Goal: Task Accomplishment & Management: Use online tool/utility

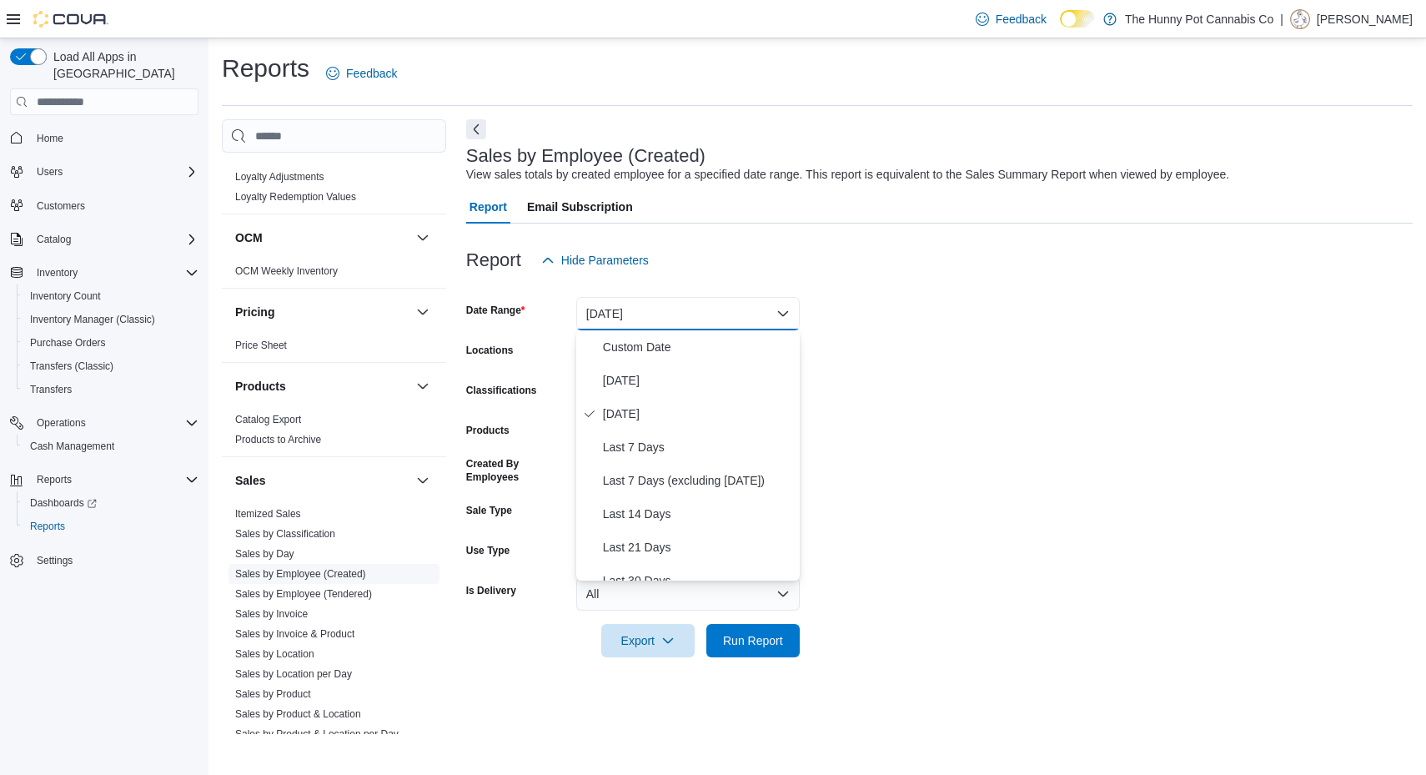
click at [332, 577] on span "Sales by Employee (Created)" at bounding box center [300, 573] width 131 height 13
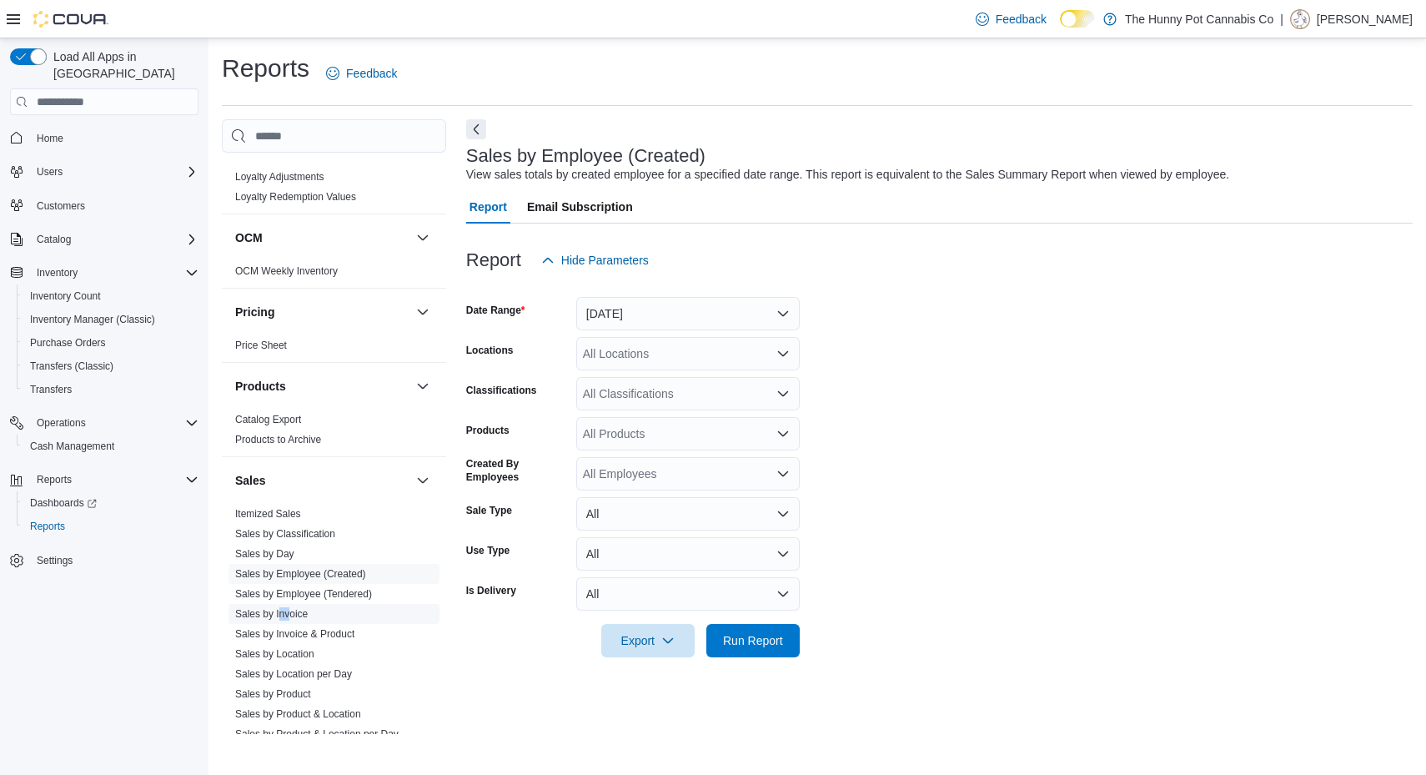
drag, startPoint x: 278, startPoint y: 618, endPoint x: 290, endPoint y: 605, distance: 18.3
click at [290, 605] on span "Sales by Invoice" at bounding box center [334, 614] width 211 height 20
click at [290, 608] on link "Sales by Invoice" at bounding box center [271, 614] width 73 height 12
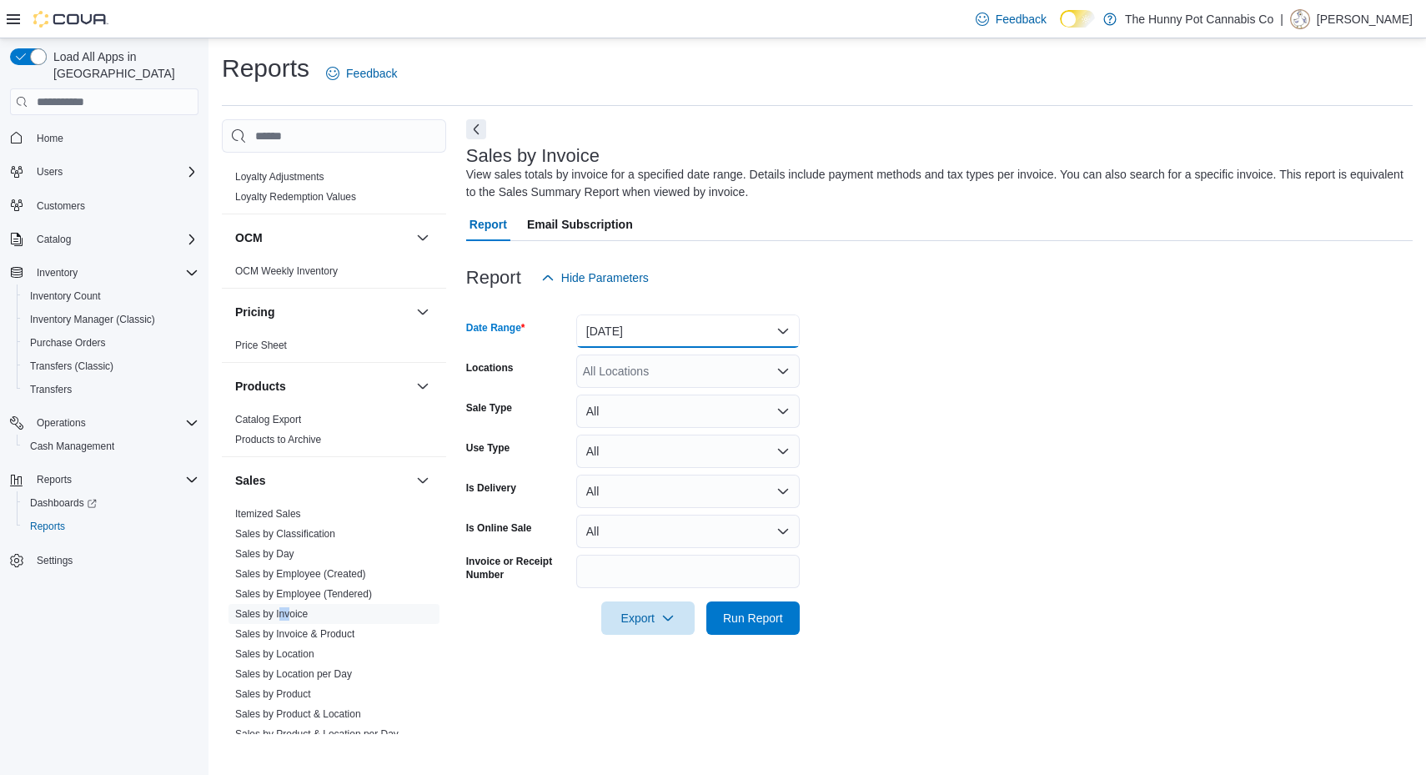
click at [696, 330] on button "[DATE]" at bounding box center [687, 330] width 223 height 33
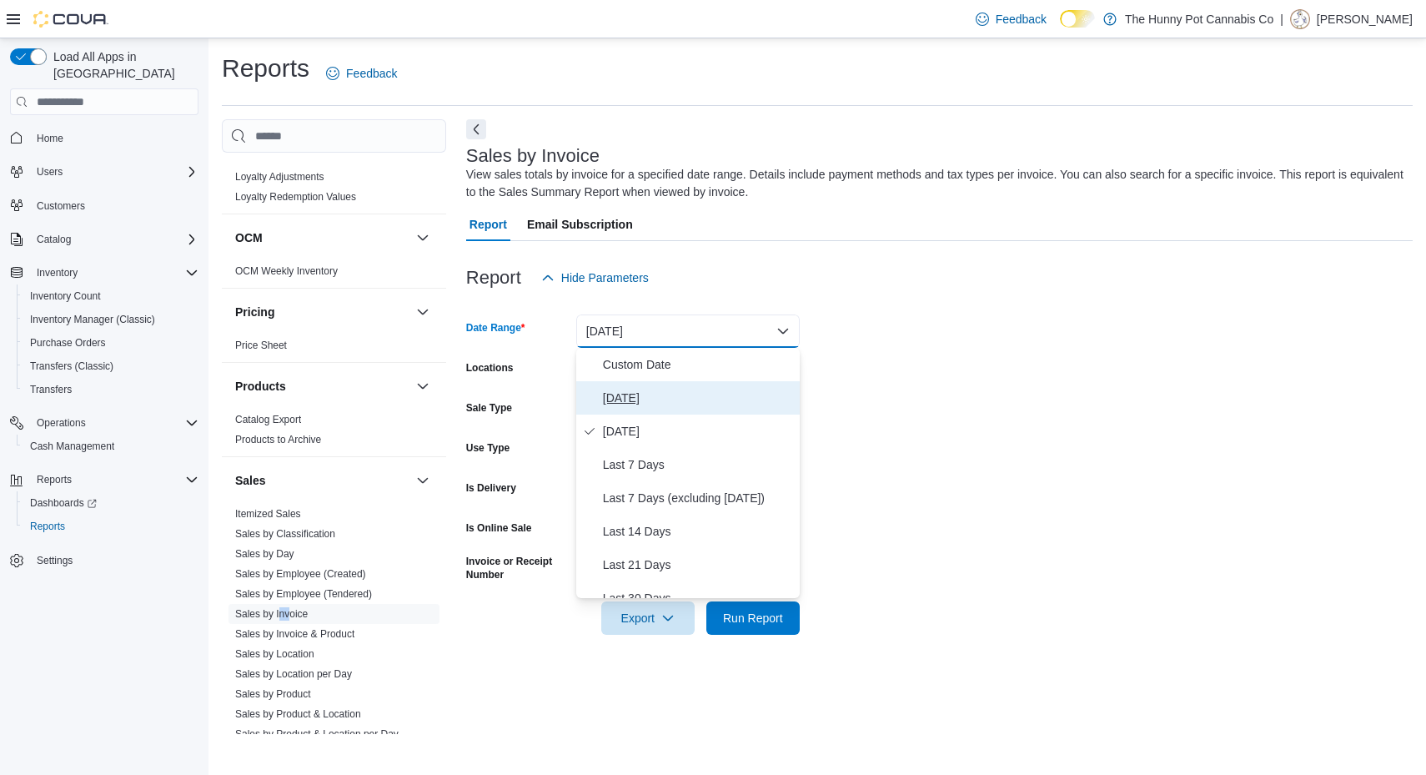
click at [709, 392] on span "[DATE]" at bounding box center [698, 398] width 190 height 20
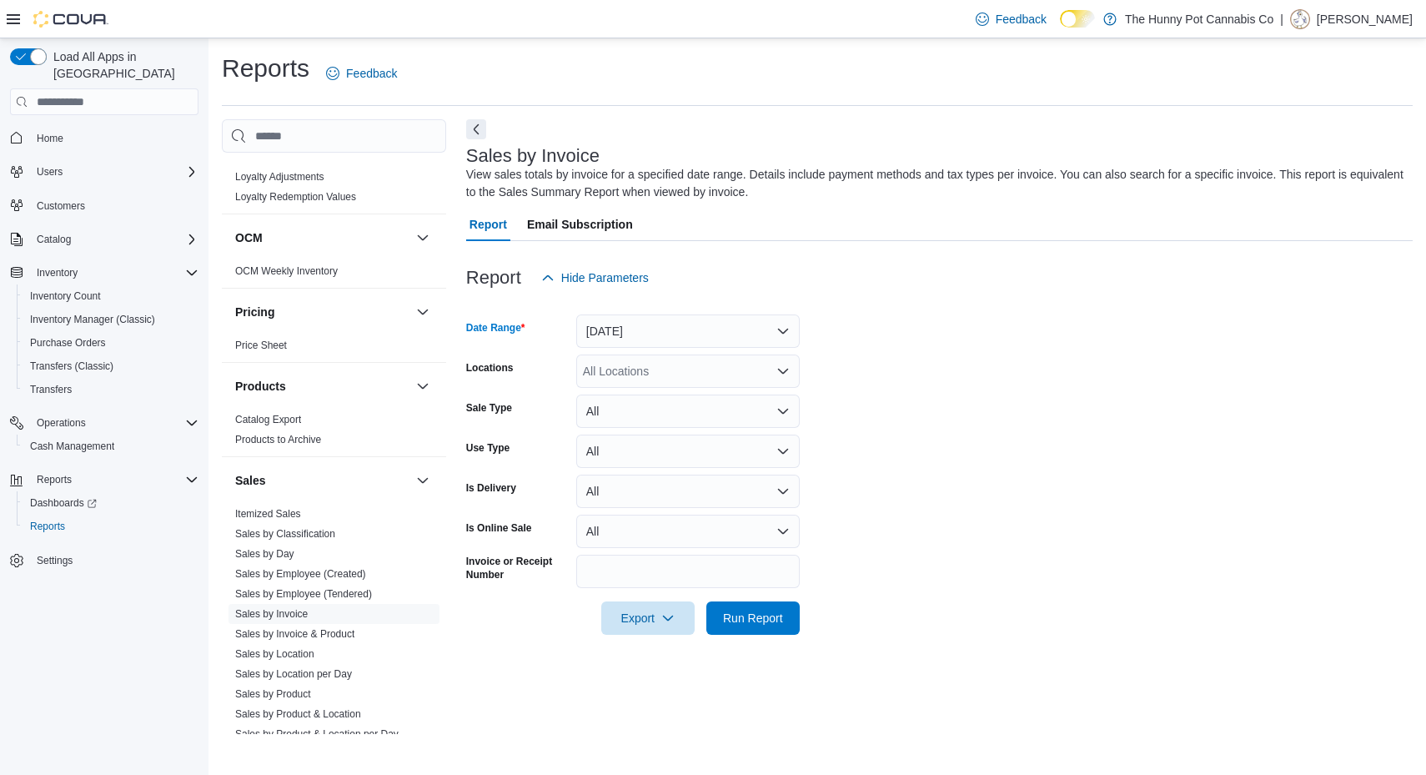
click at [952, 388] on form "Date Range [DATE] Locations All Locations Sale Type All Use Type All Is Deliver…" at bounding box center [939, 464] width 947 height 340
click at [680, 366] on div "All Locations" at bounding box center [687, 370] width 223 height 33
type input "****"
click at [691, 401] on span "[STREET_ADDRESS]" at bounding box center [669, 399] width 115 height 17
click at [760, 632] on span "Run Report" at bounding box center [752, 616] width 73 height 33
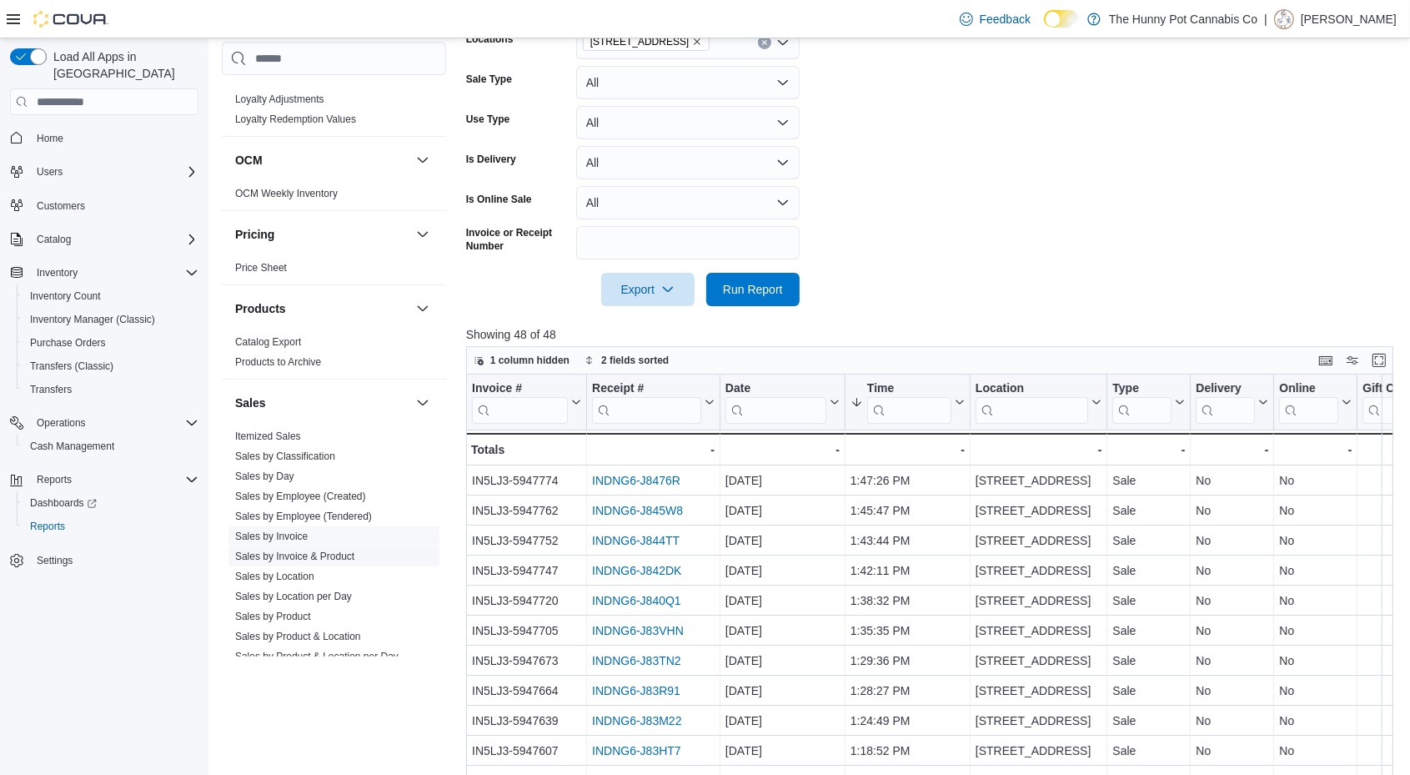
click at [316, 555] on link "Sales by Invoice & Product" at bounding box center [294, 556] width 119 height 12
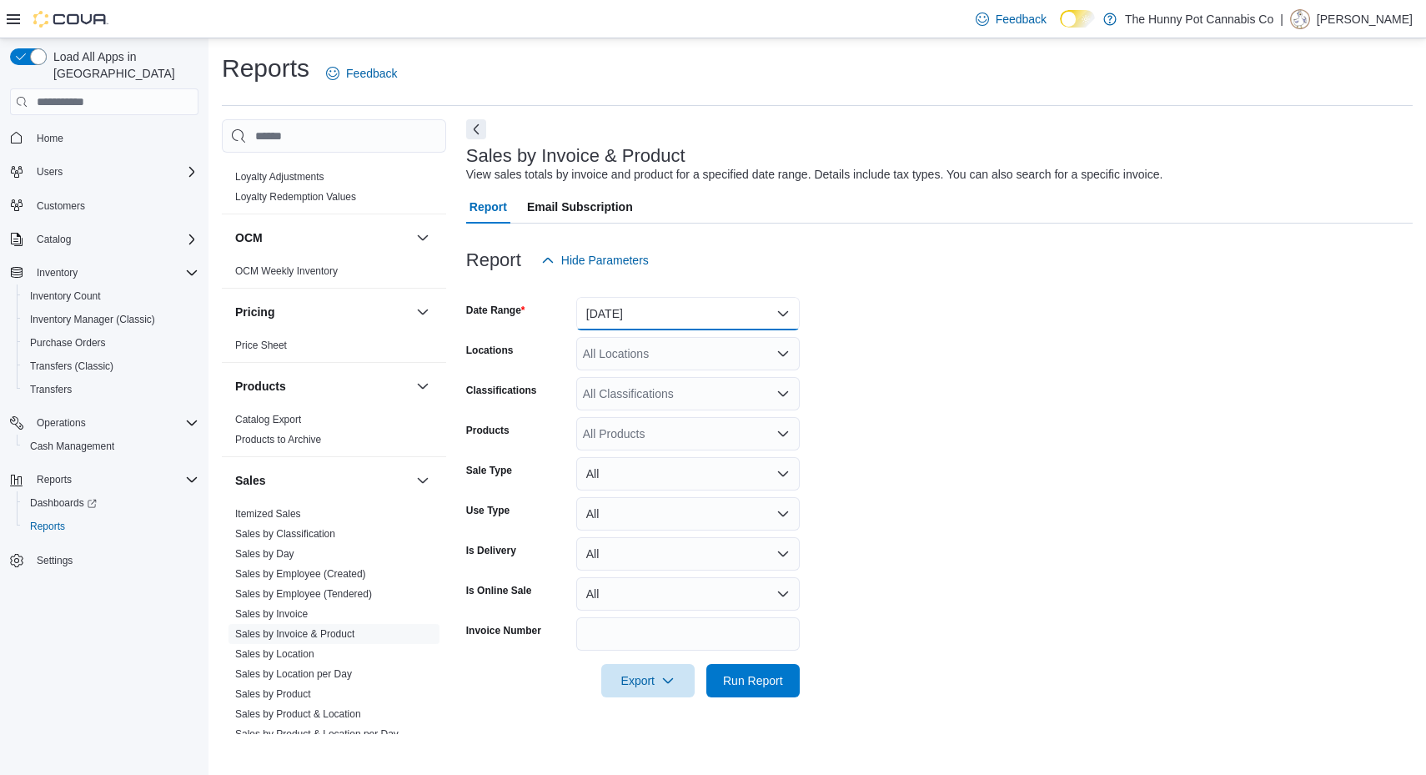
click at [646, 322] on button "[DATE]" at bounding box center [687, 313] width 223 height 33
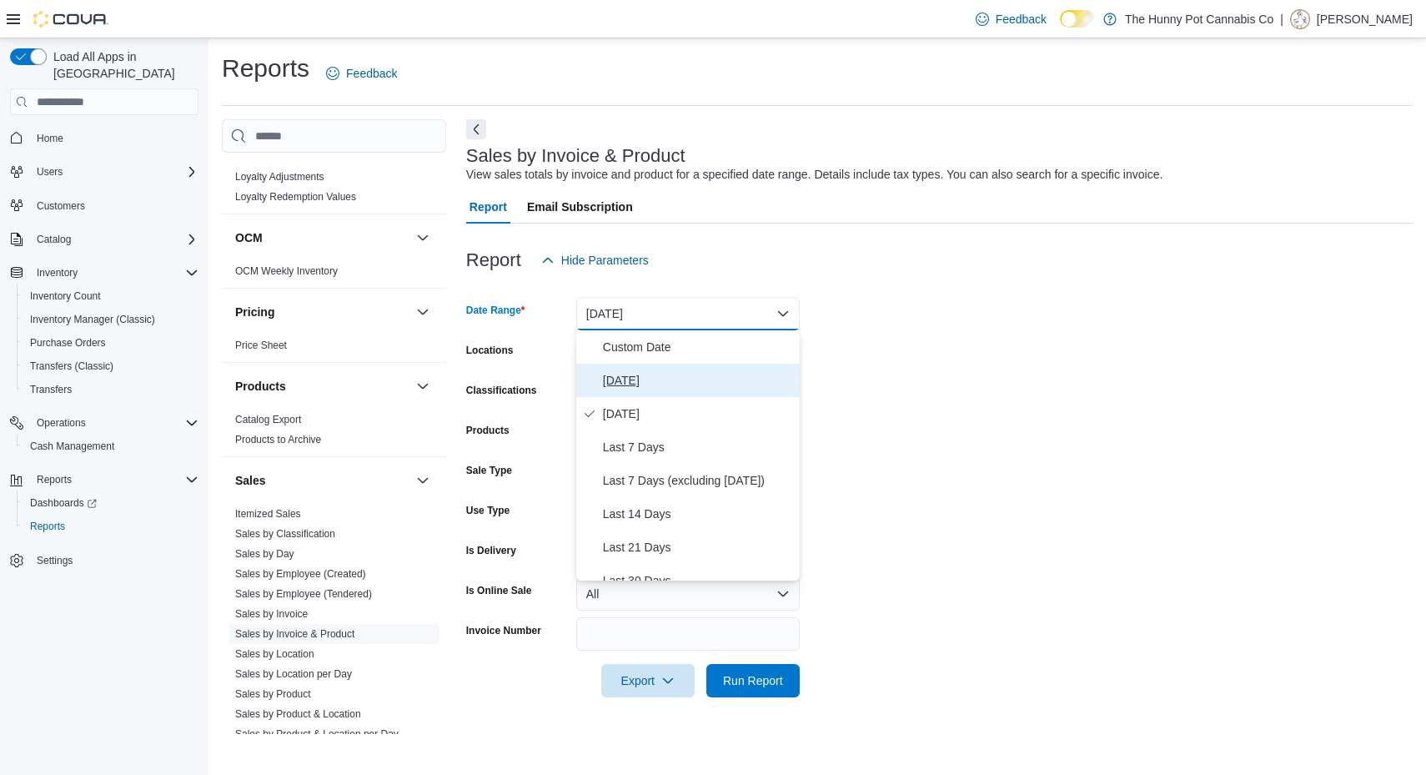
click at [670, 382] on span "[DATE]" at bounding box center [698, 380] width 190 height 20
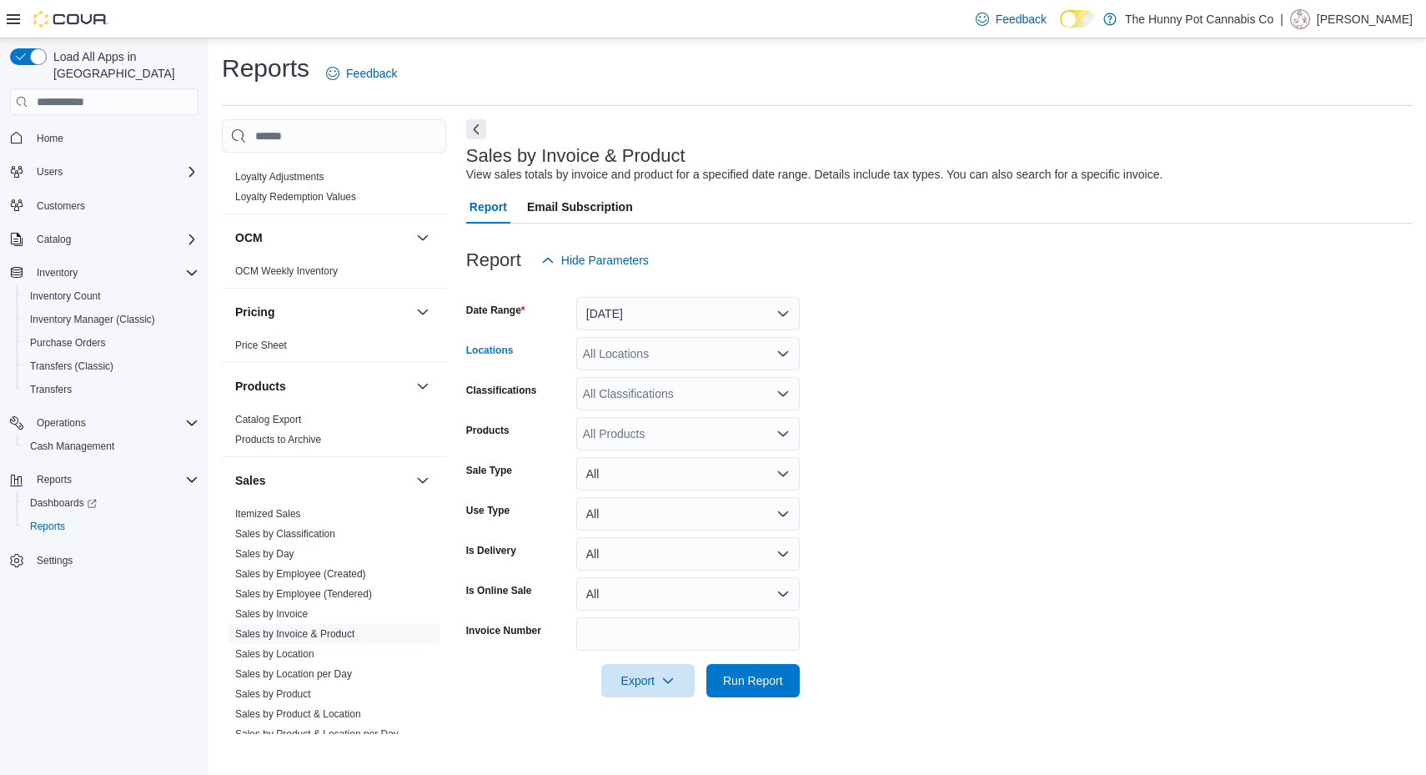
click at [671, 363] on div "All Locations" at bounding box center [687, 353] width 223 height 33
type input "****"
click at [680, 381] on span "[STREET_ADDRESS]" at bounding box center [669, 382] width 115 height 17
click at [922, 374] on form "Date Range [DATE] Locations [STREET_ADDRESS] Classifications All Classification…" at bounding box center [939, 487] width 947 height 420
click at [684, 401] on div "All Classifications" at bounding box center [687, 393] width 223 height 33
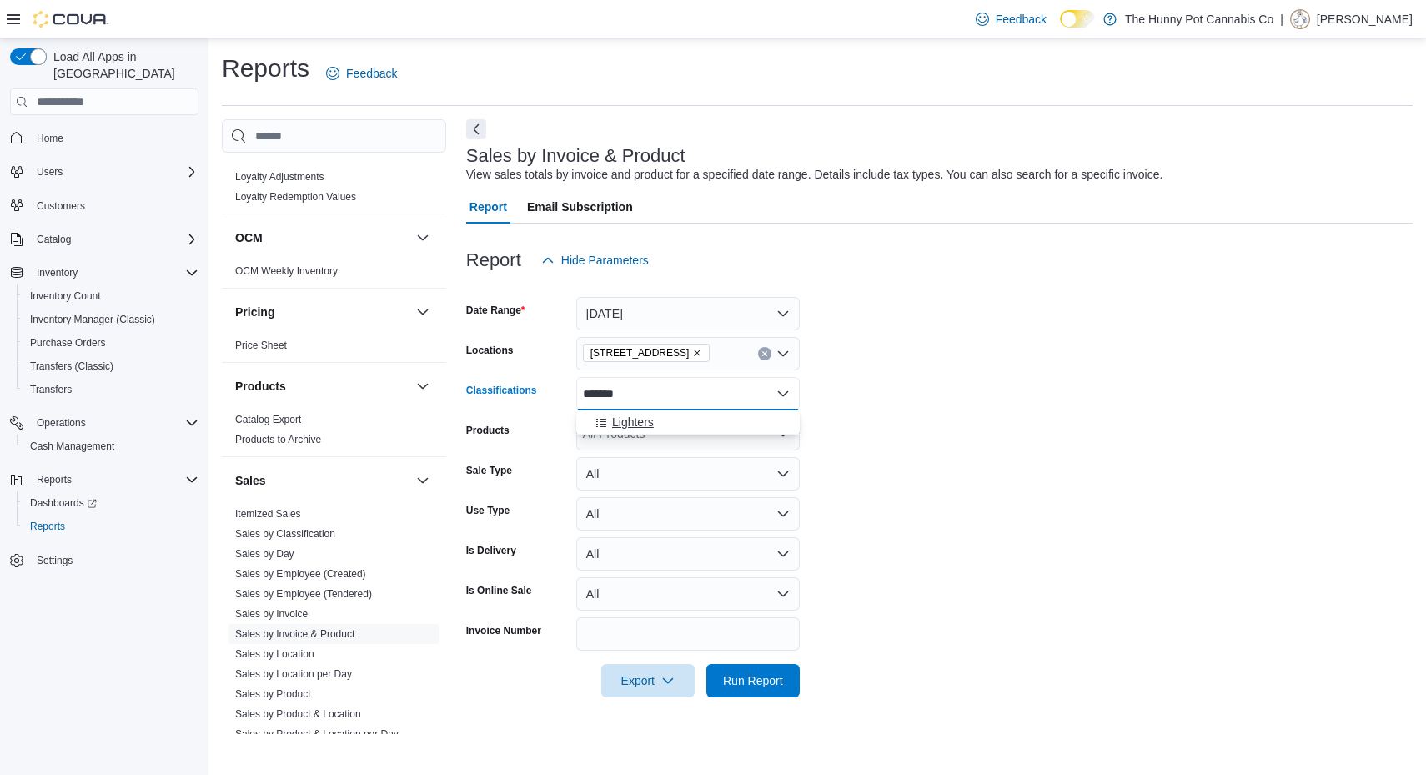
type input "*******"
click at [631, 420] on span "Lighters" at bounding box center [633, 422] width 42 height 17
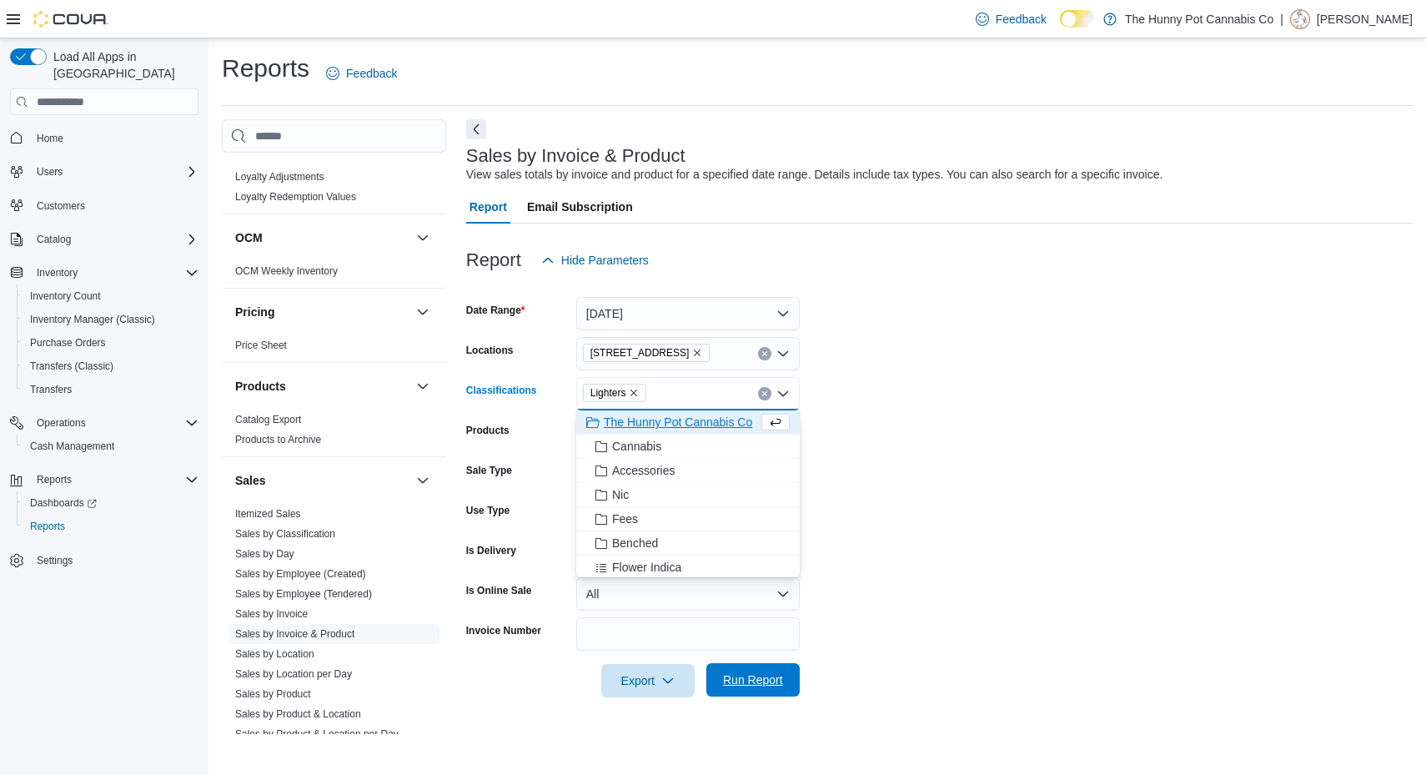
click at [753, 685] on span "Run Report" at bounding box center [753, 679] width 60 height 17
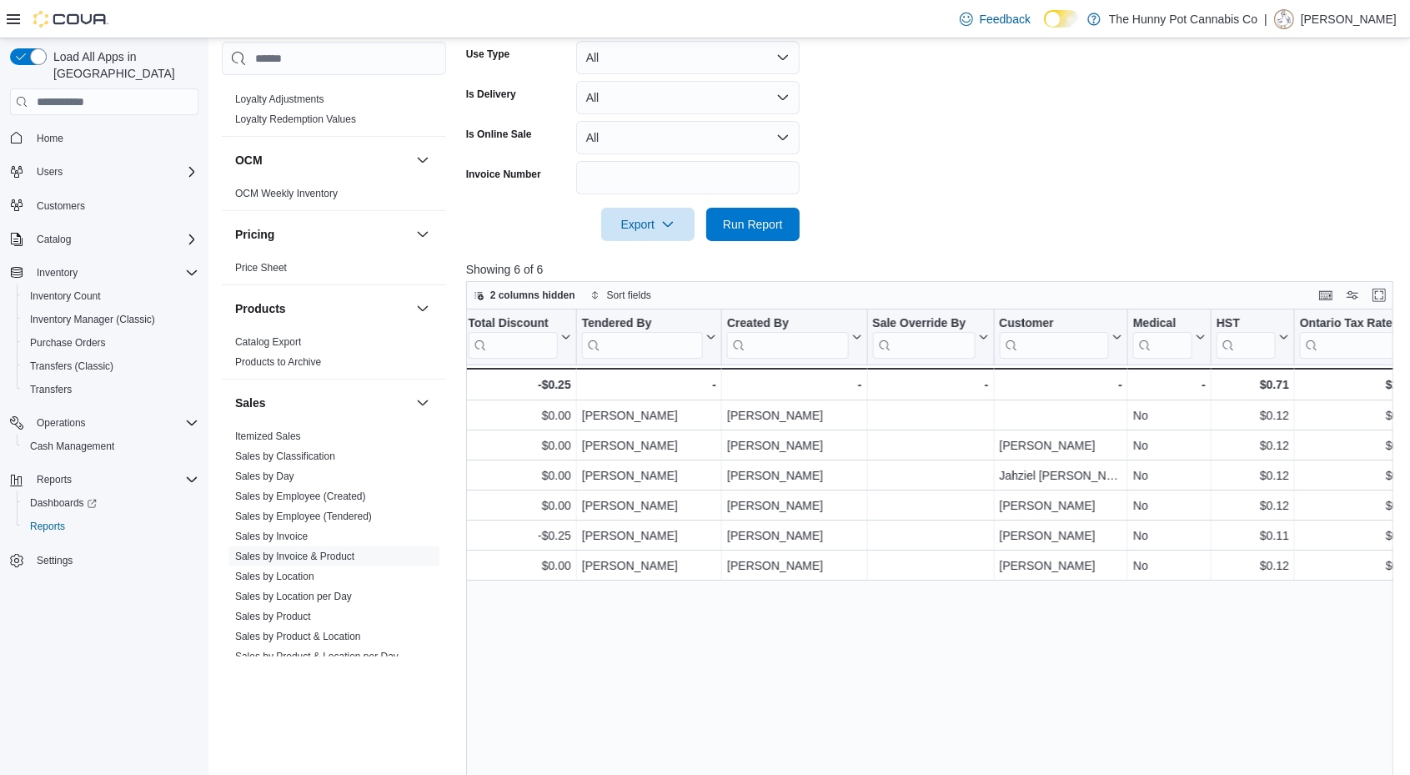
scroll to position [0, 1989]
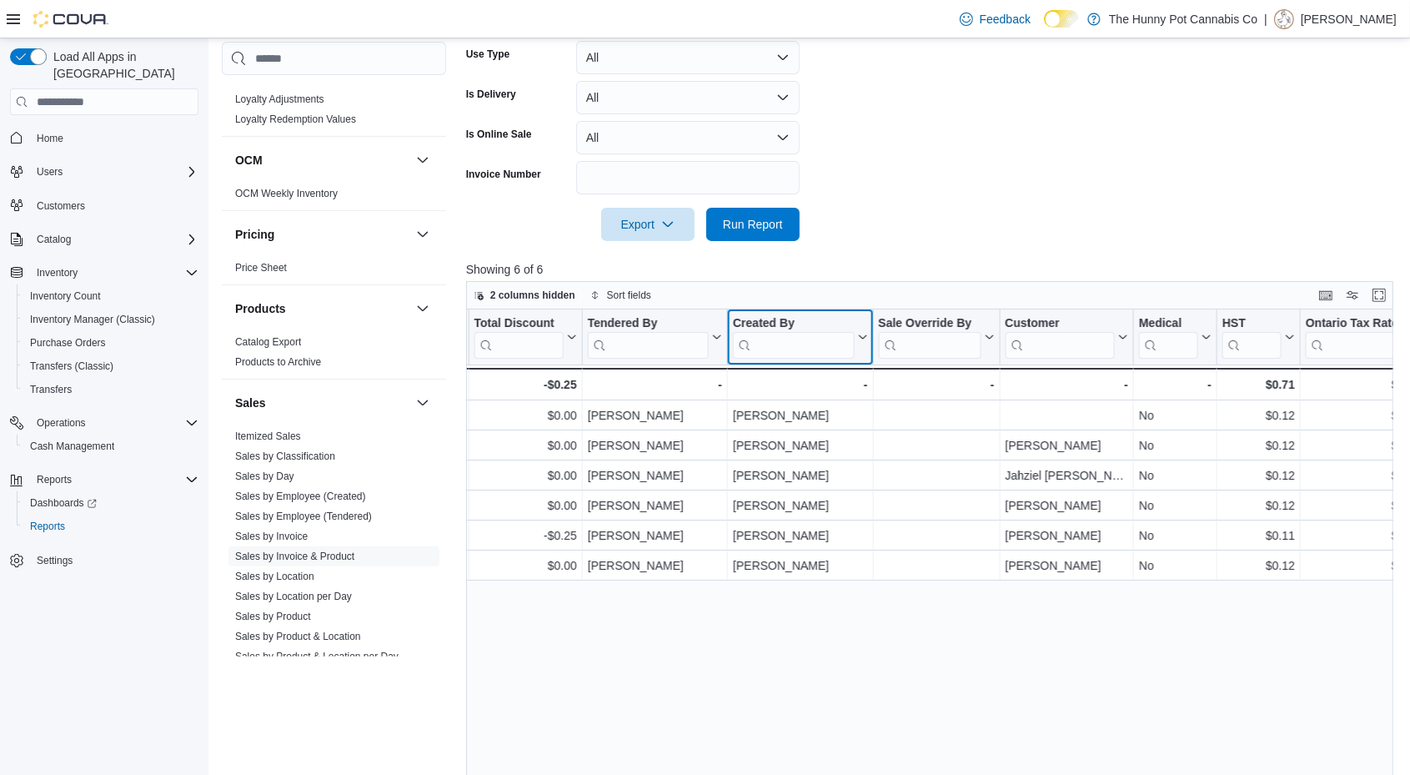
click at [808, 339] on input "search" at bounding box center [793, 345] width 121 height 27
type input "****"
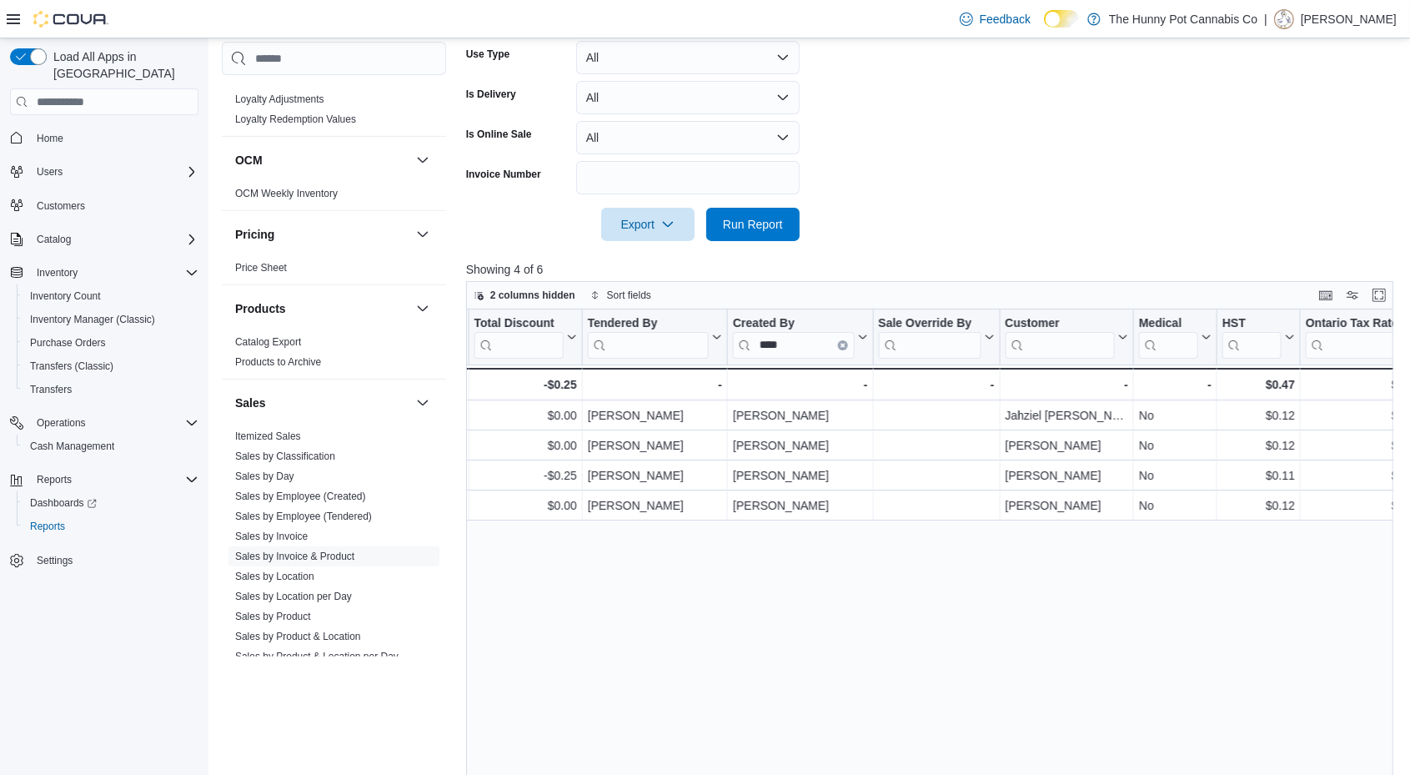
click at [991, 242] on div at bounding box center [934, 251] width 937 height 20
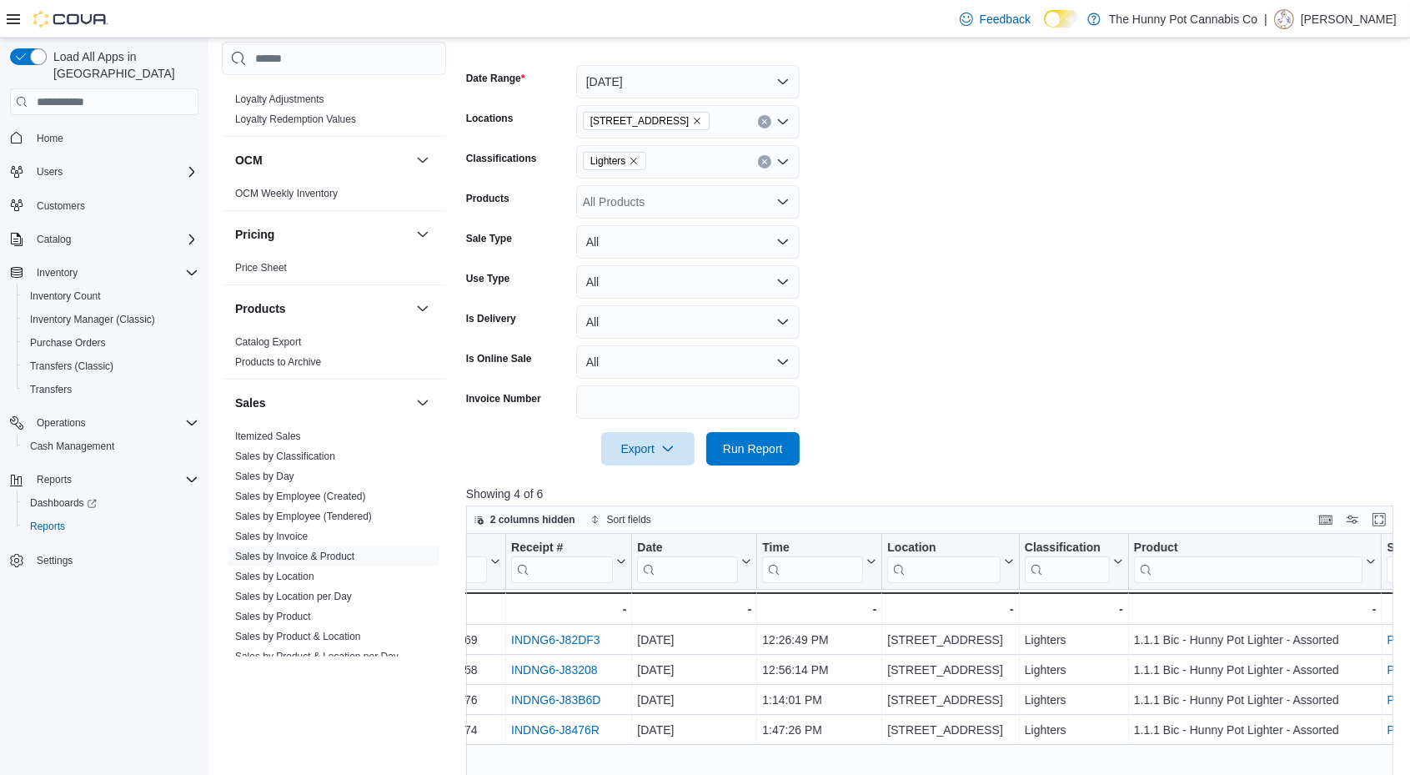
scroll to position [0, 0]
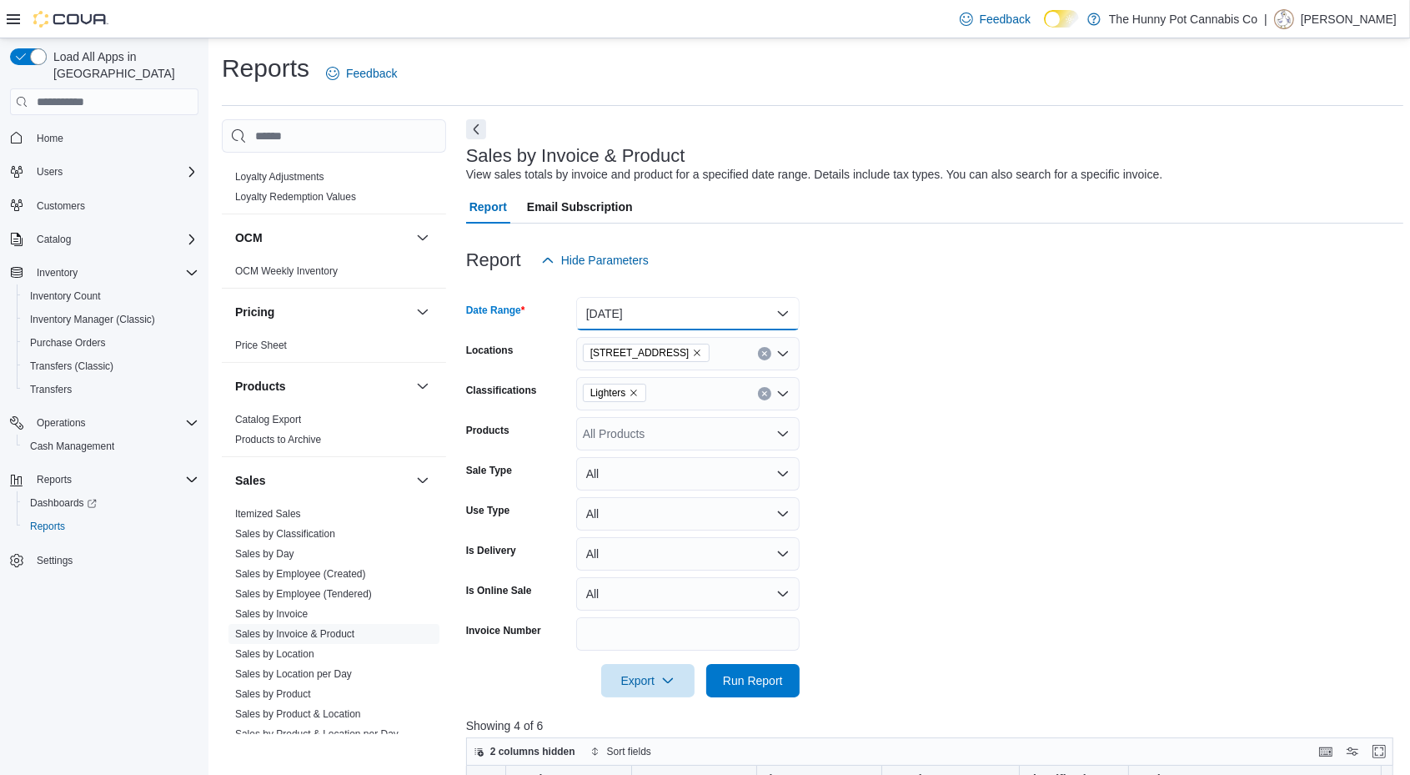
click at [660, 303] on button "[DATE]" at bounding box center [687, 313] width 223 height 33
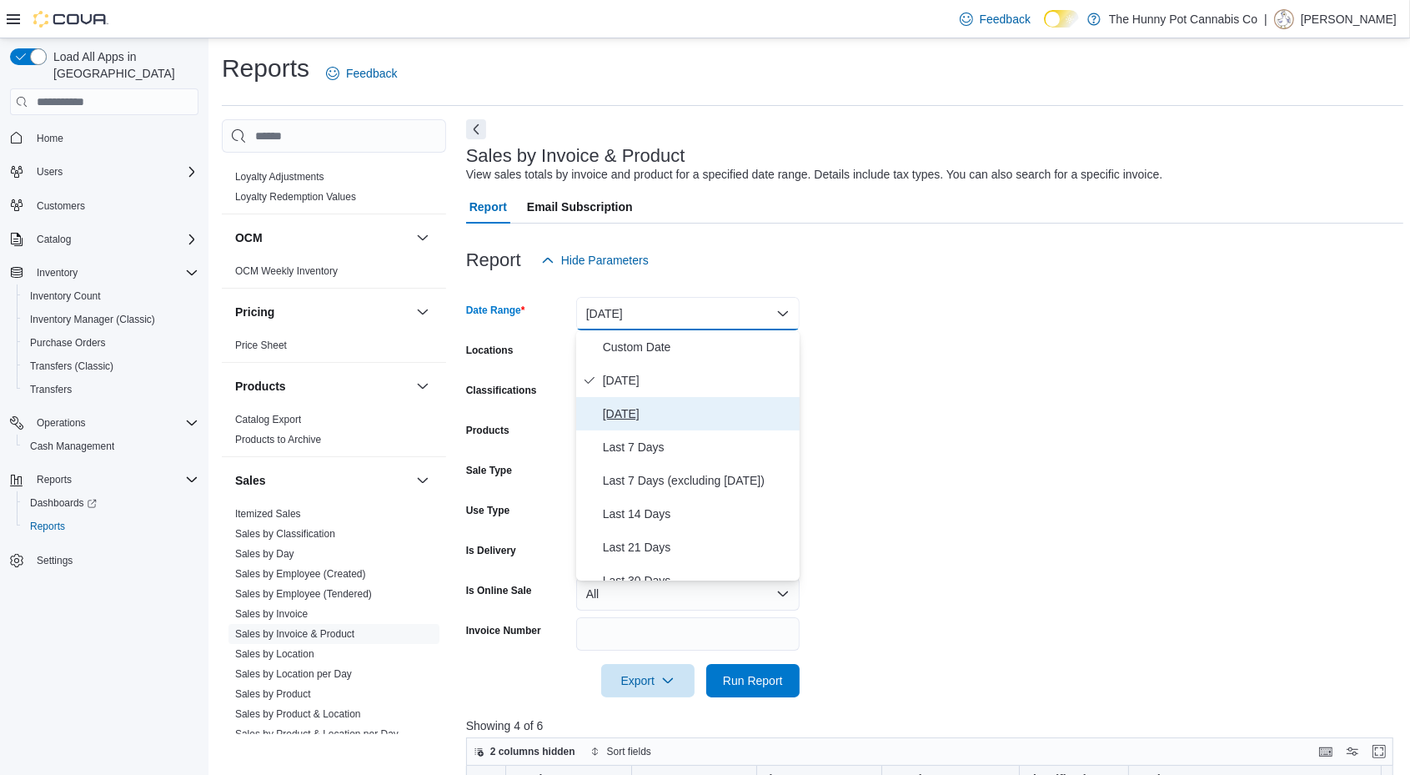
click at [648, 412] on span "[DATE]" at bounding box center [698, 414] width 190 height 20
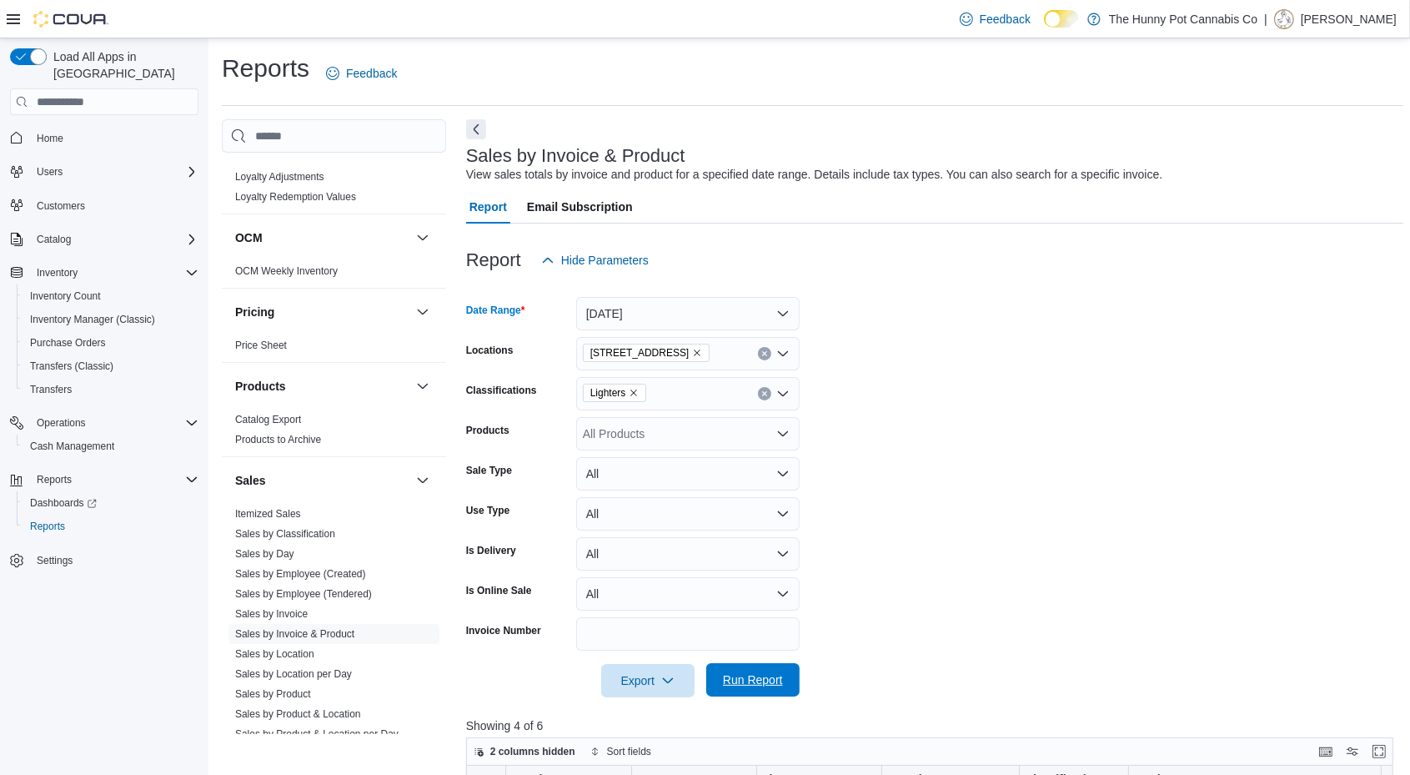
click at [730, 680] on span "Run Report" at bounding box center [753, 679] width 60 height 17
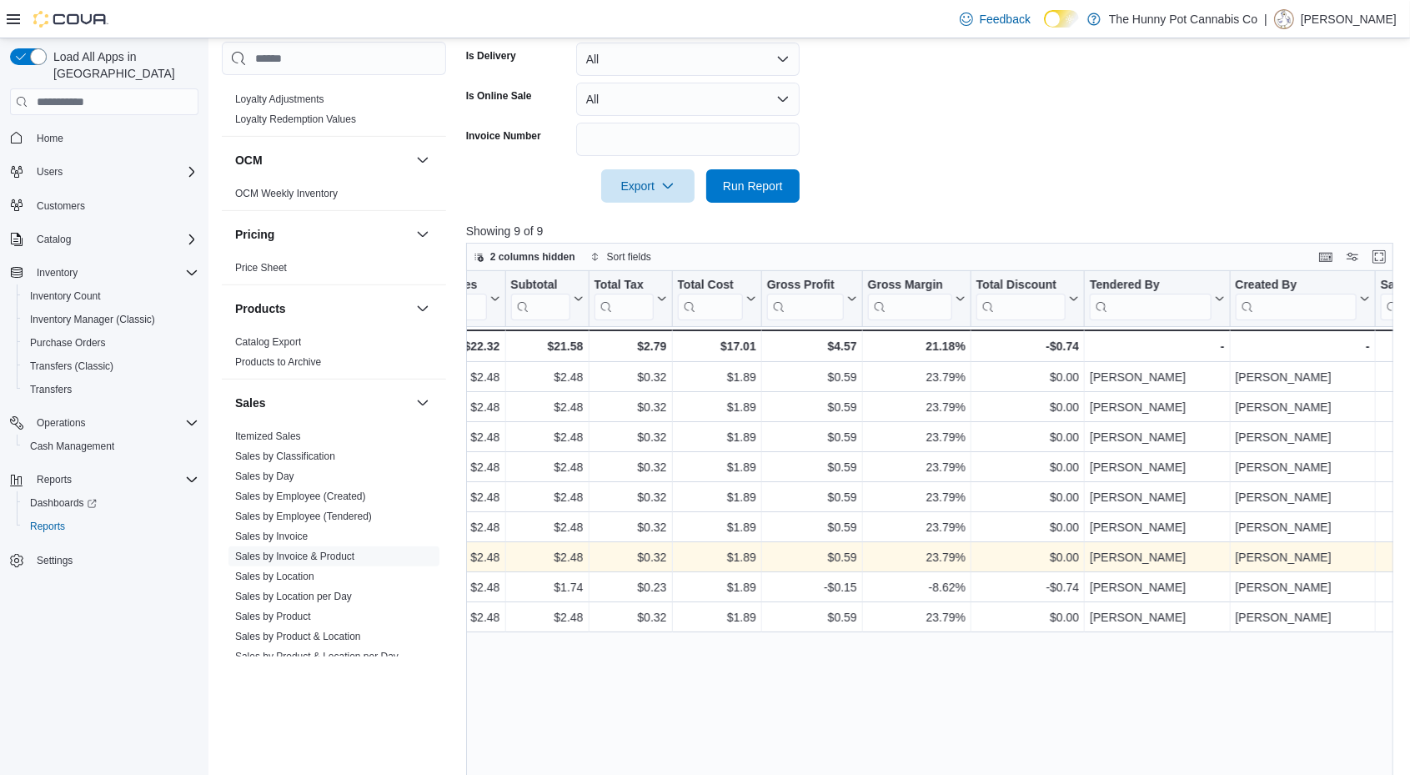
scroll to position [0, 1489]
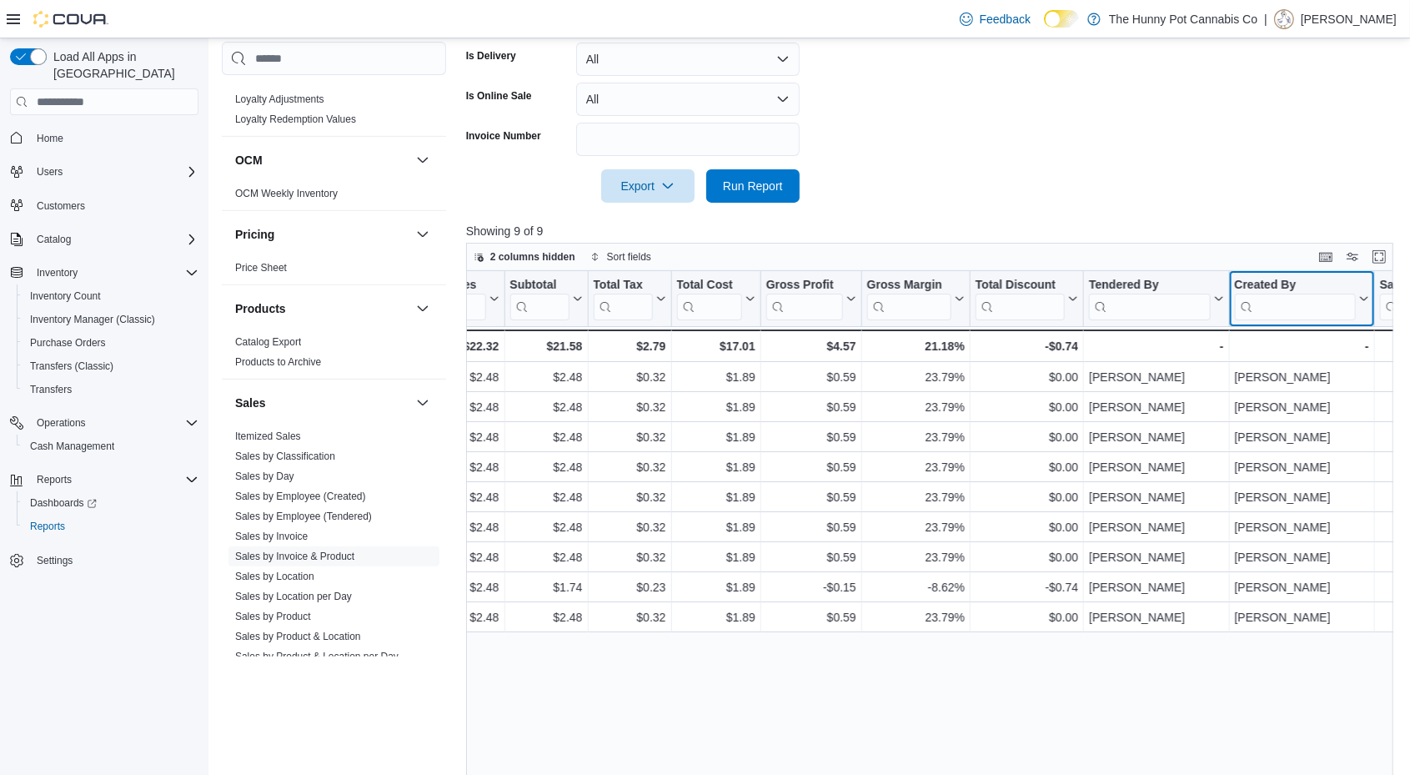
click at [1311, 301] on input "search" at bounding box center [1294, 307] width 121 height 27
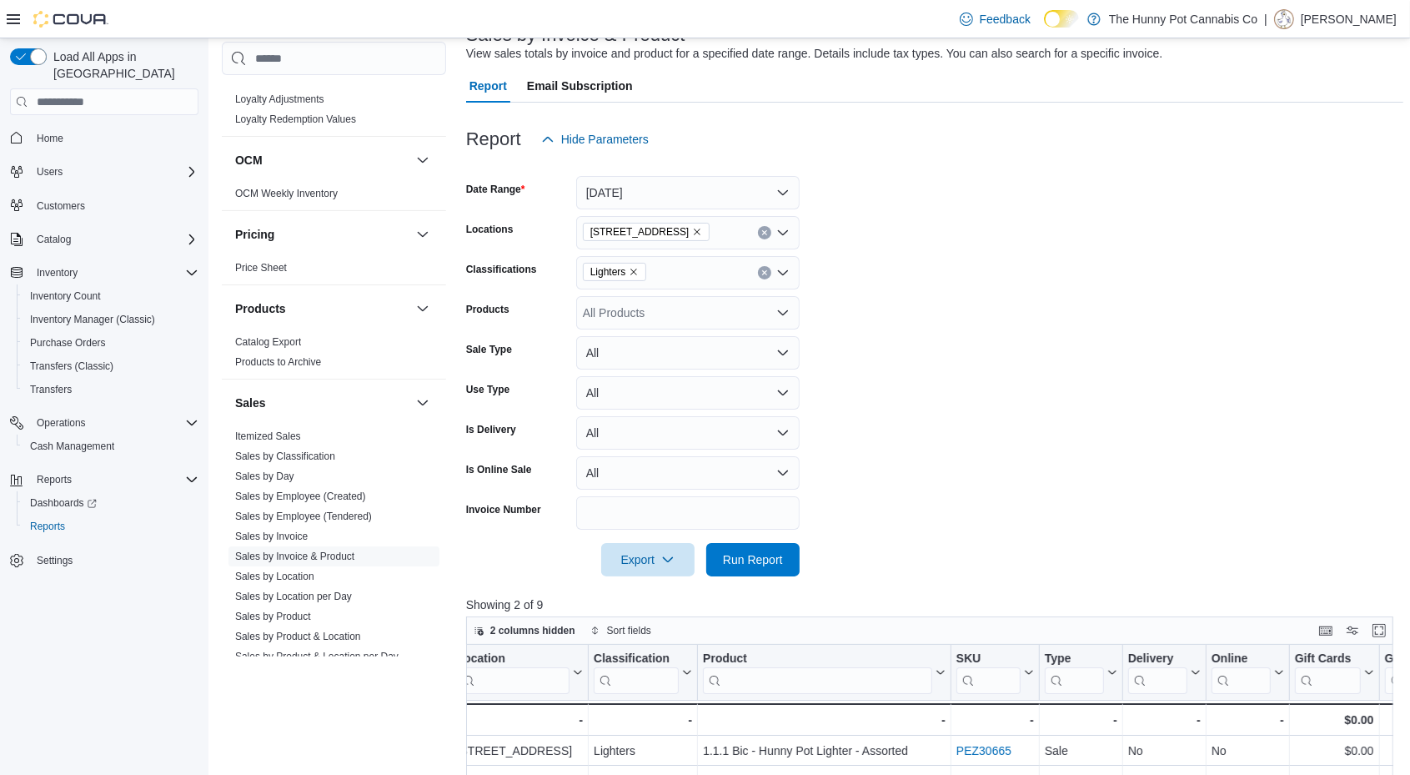
scroll to position [119, 0]
type input "****"
click at [605, 187] on button "[DATE]" at bounding box center [687, 194] width 223 height 33
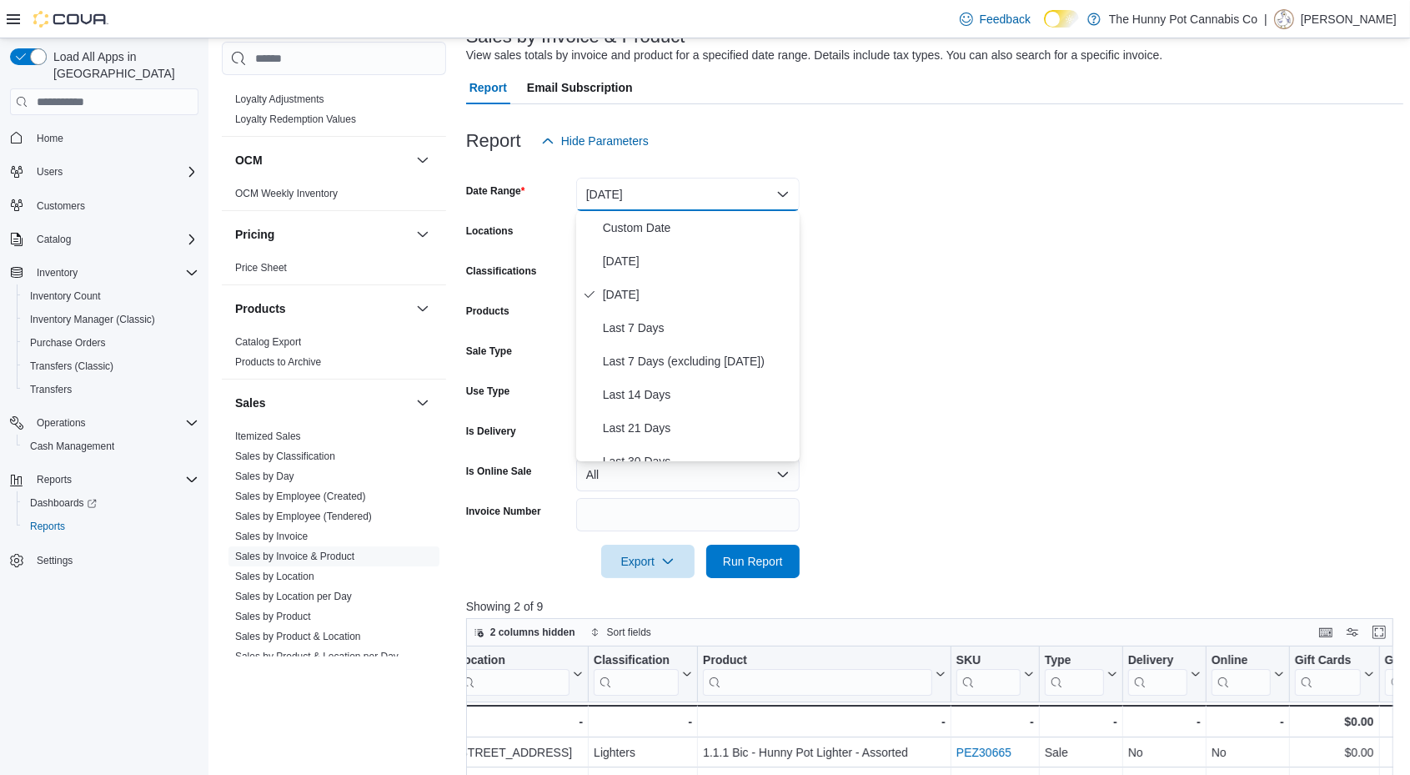
click at [1047, 335] on form "Date Range [DATE] Locations [STREET_ADDRESS] Classifications Lighters Products …" at bounding box center [934, 368] width 937 height 420
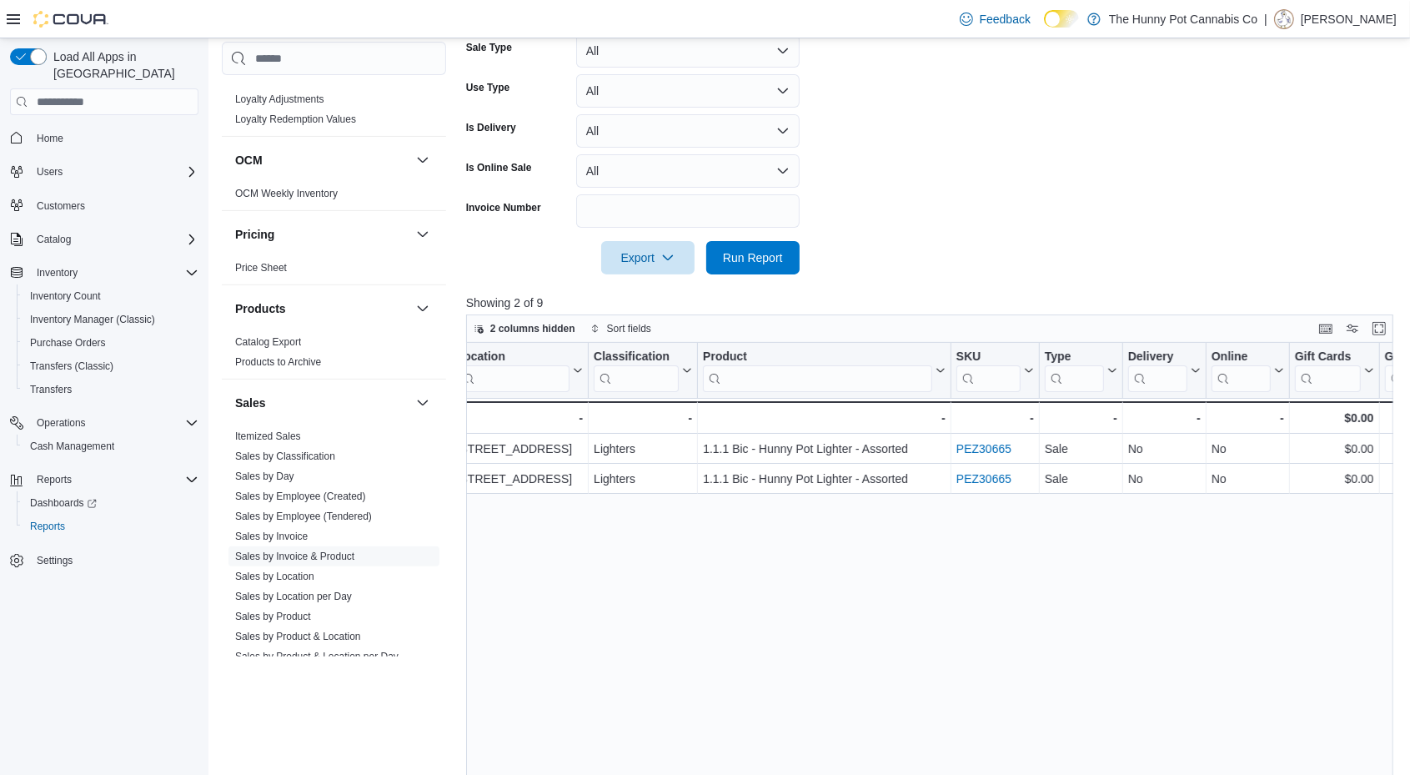
scroll to position [447, 0]
